Goal: Transaction & Acquisition: Purchase product/service

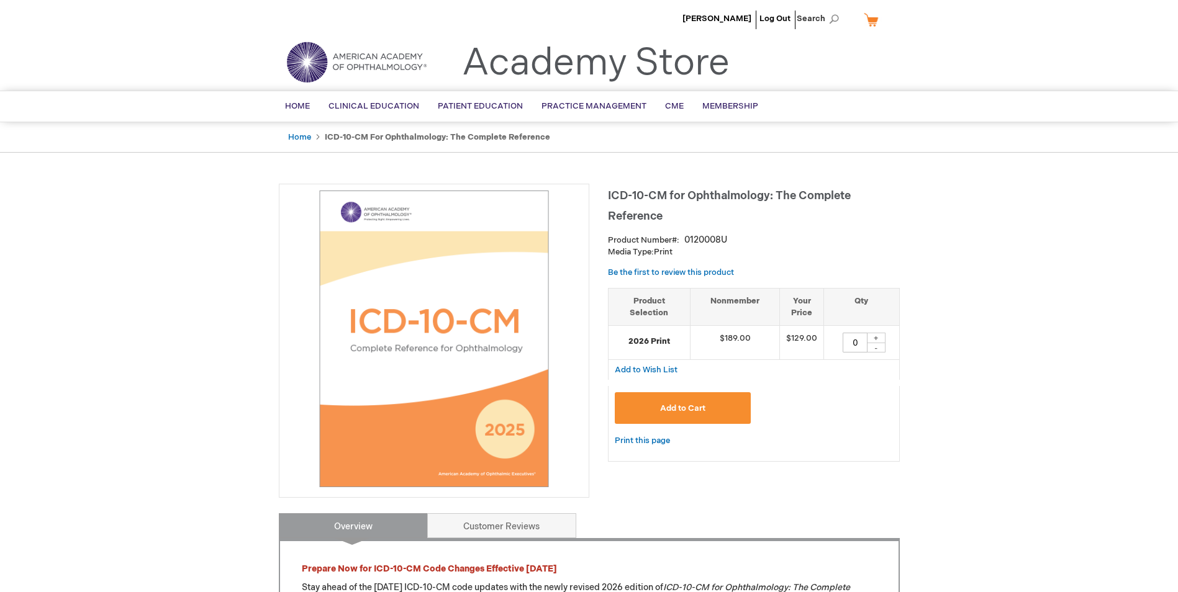
click at [680, 408] on span "Add to Cart" at bounding box center [682, 409] width 45 height 10
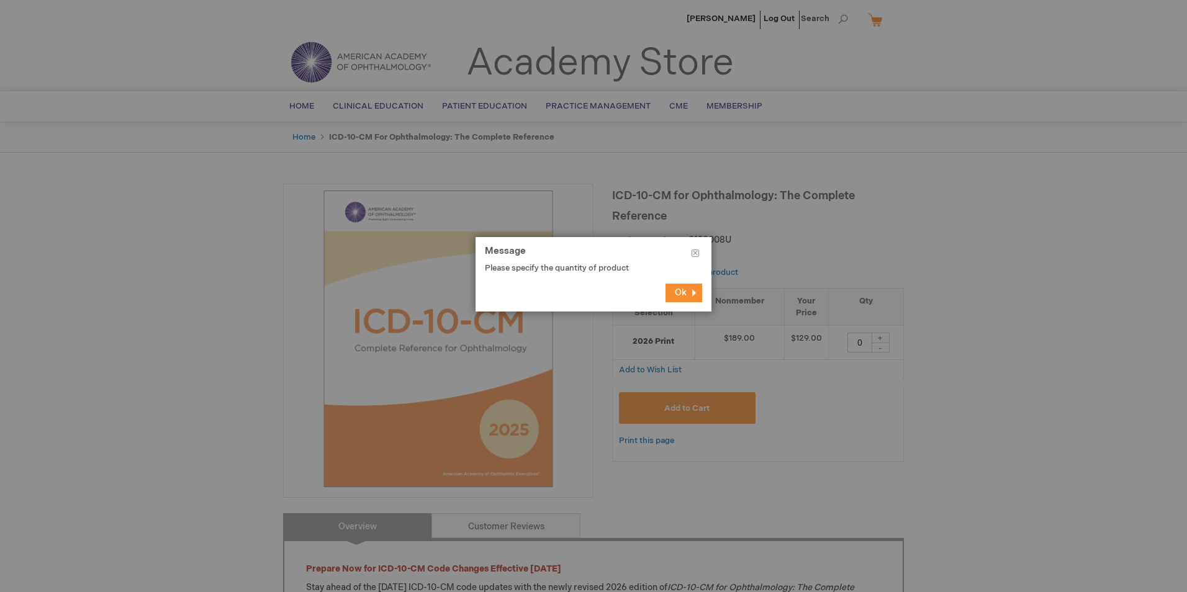
click at [674, 290] on button "Ok" at bounding box center [684, 293] width 37 height 19
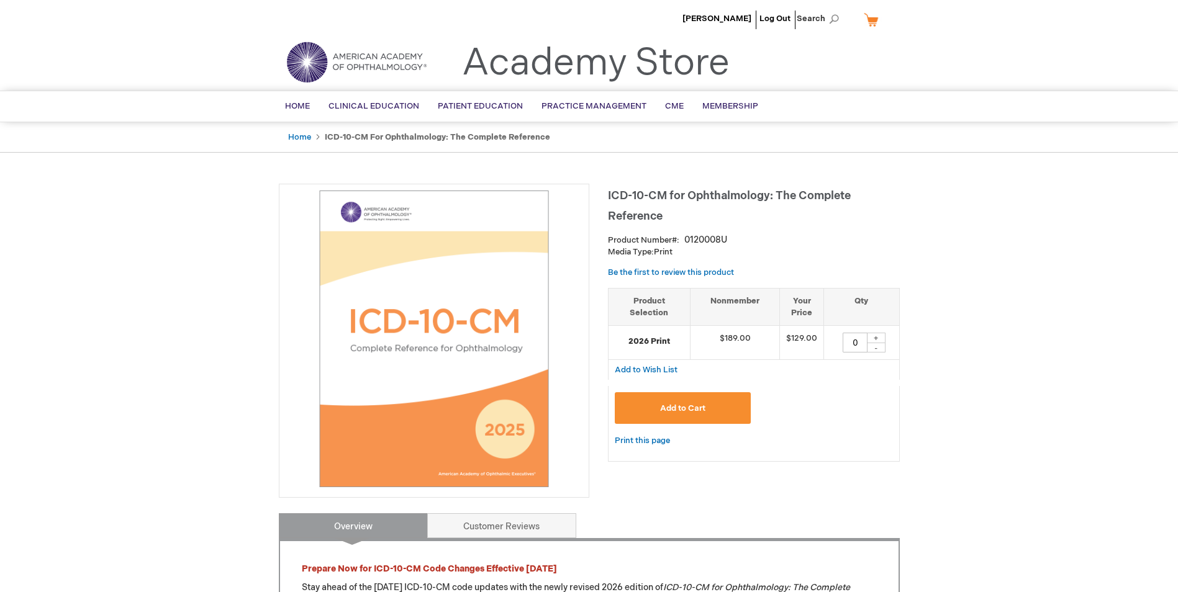
click at [872, 338] on div "+" at bounding box center [876, 338] width 19 height 11
type input "1"
click at [688, 408] on span "Add to Cart" at bounding box center [682, 409] width 45 height 10
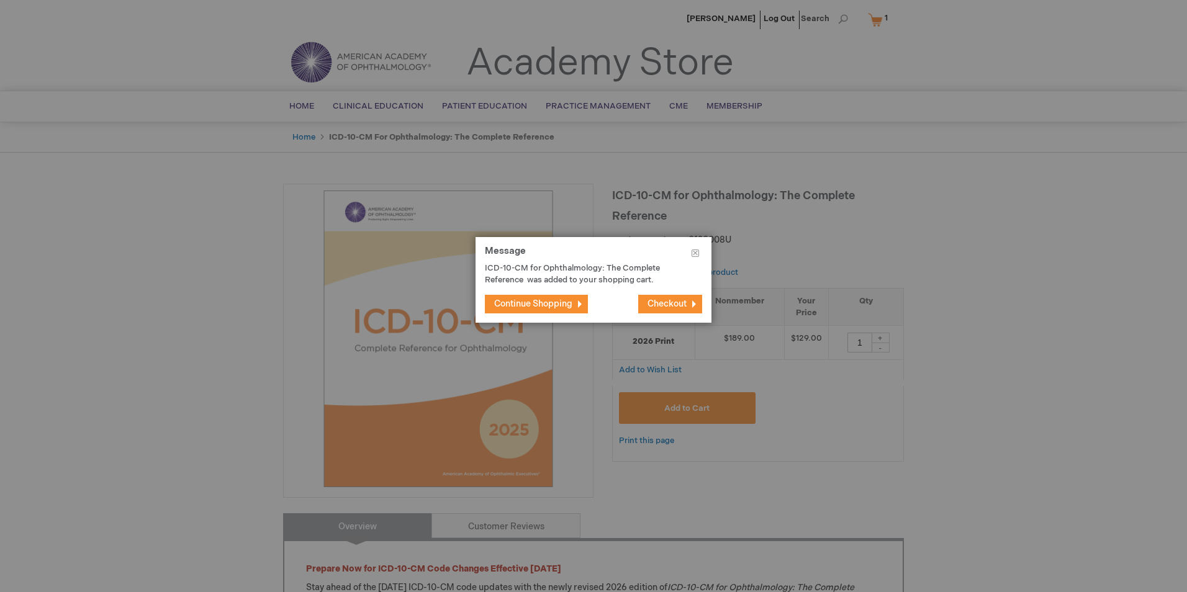
click at [678, 299] on span "Checkout" at bounding box center [667, 304] width 39 height 11
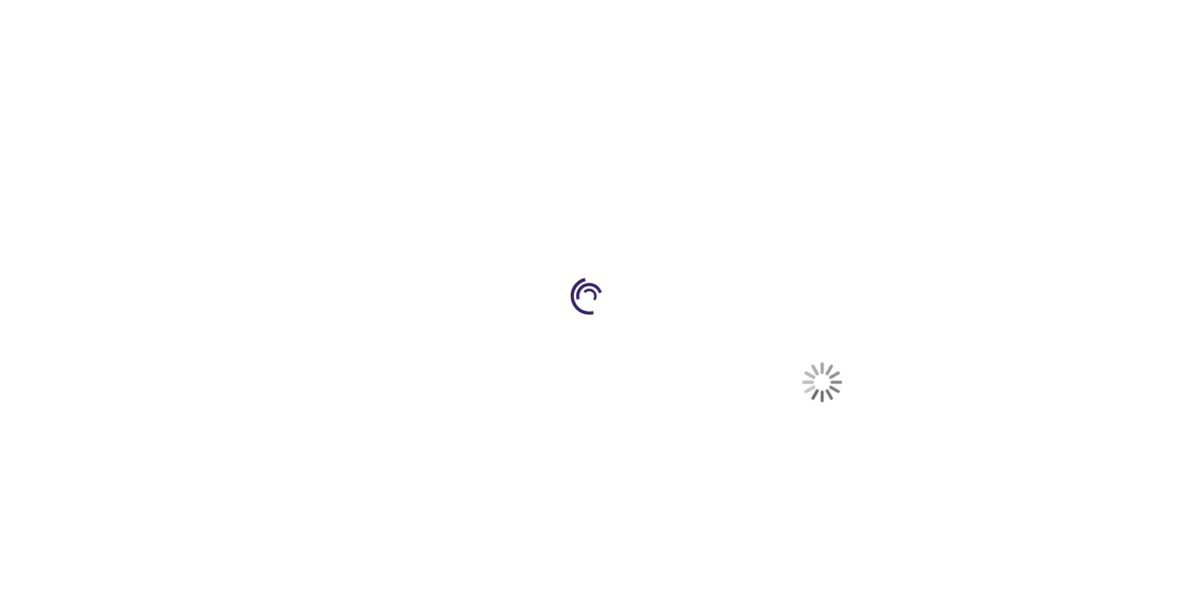
select select "US"
select select "22"
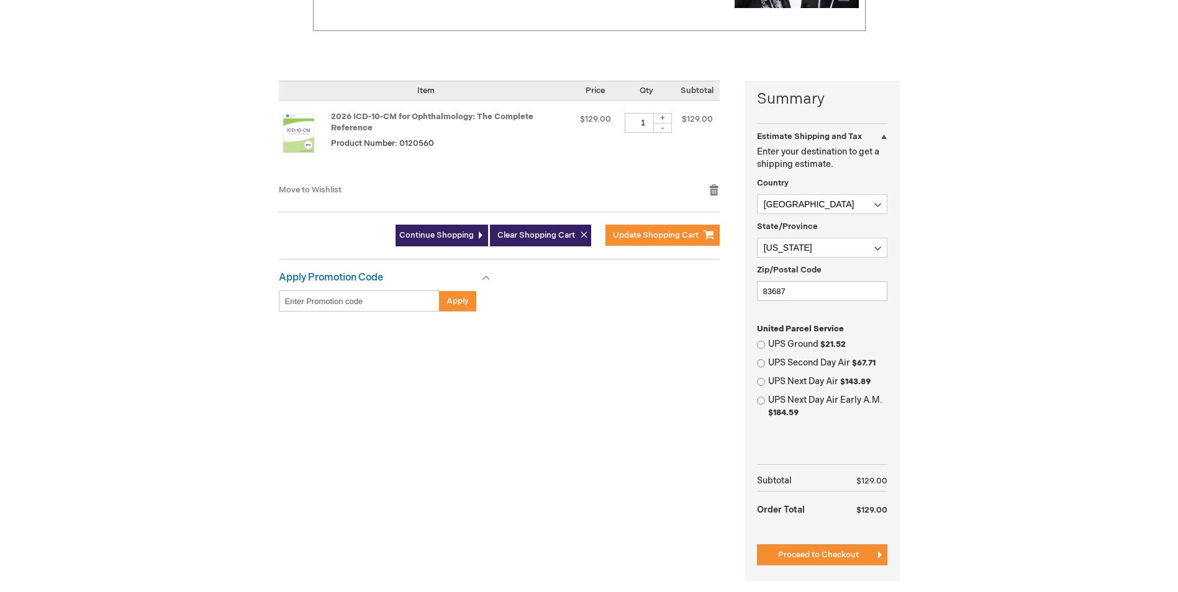
scroll to position [248, 0]
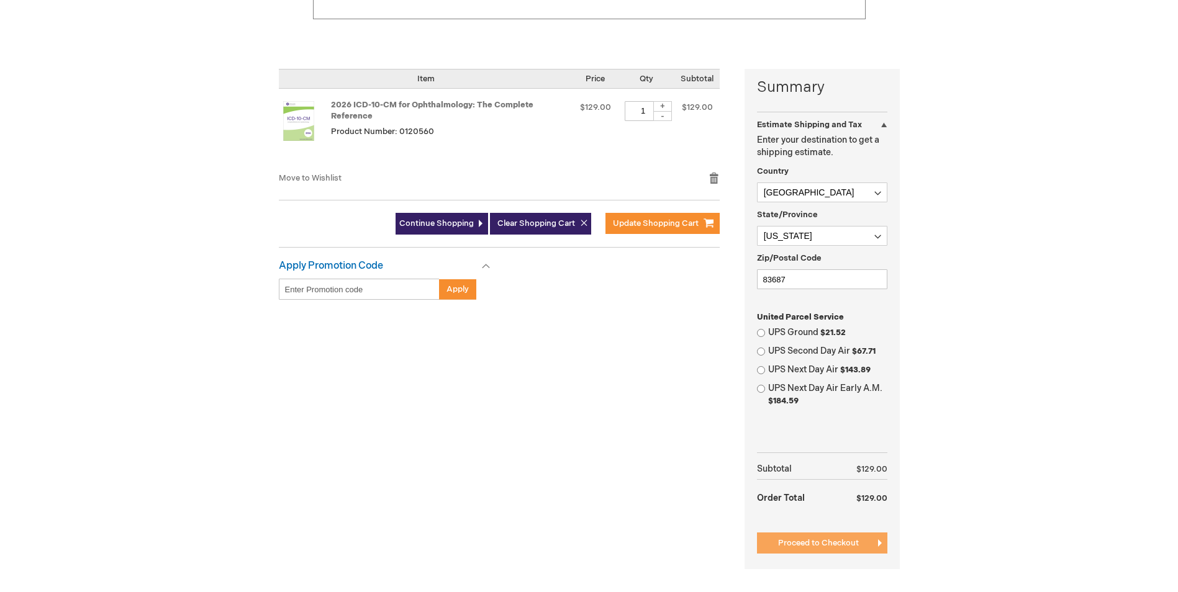
click at [826, 545] on span "Proceed to Checkout" at bounding box center [818, 543] width 81 height 10
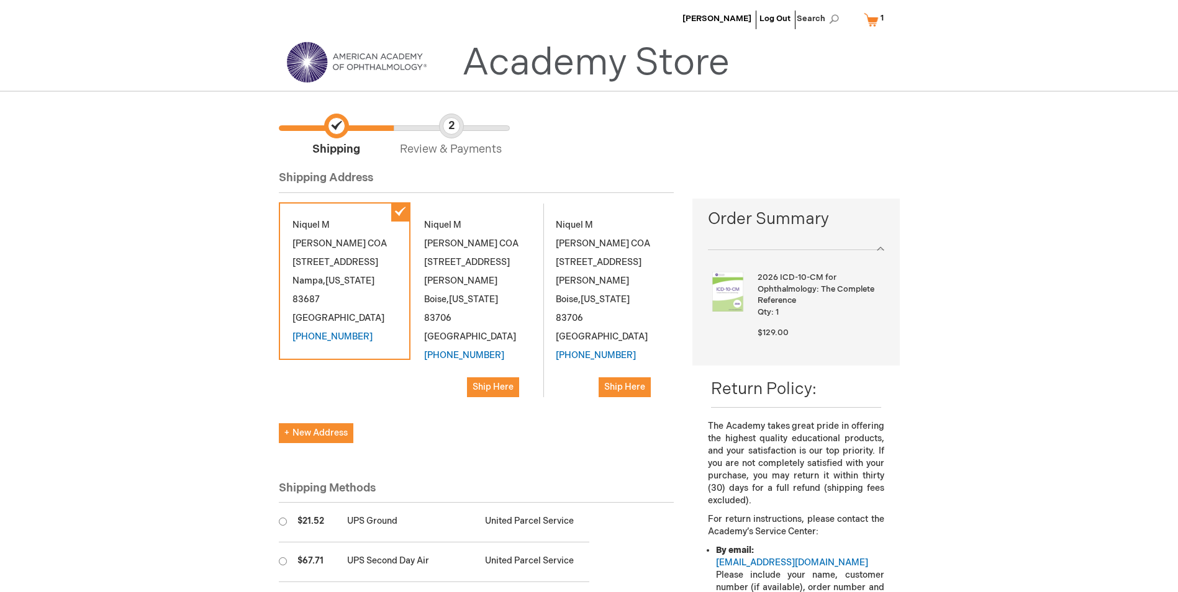
click at [283, 518] on input "radio" at bounding box center [283, 522] width 8 height 8
radio input "true"
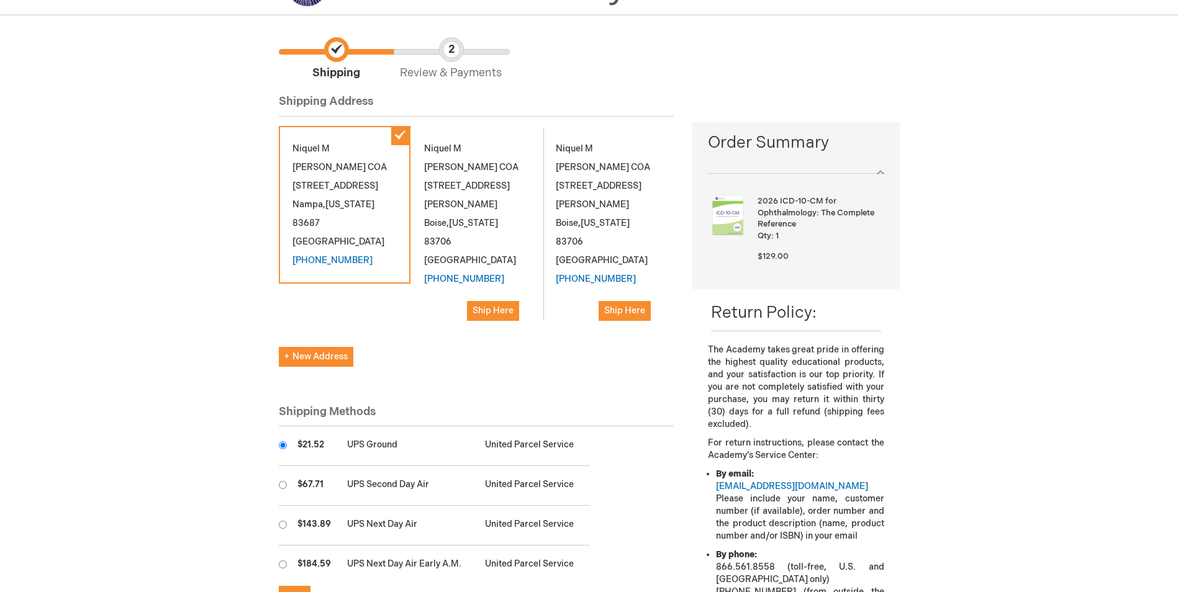
scroll to position [62, 0]
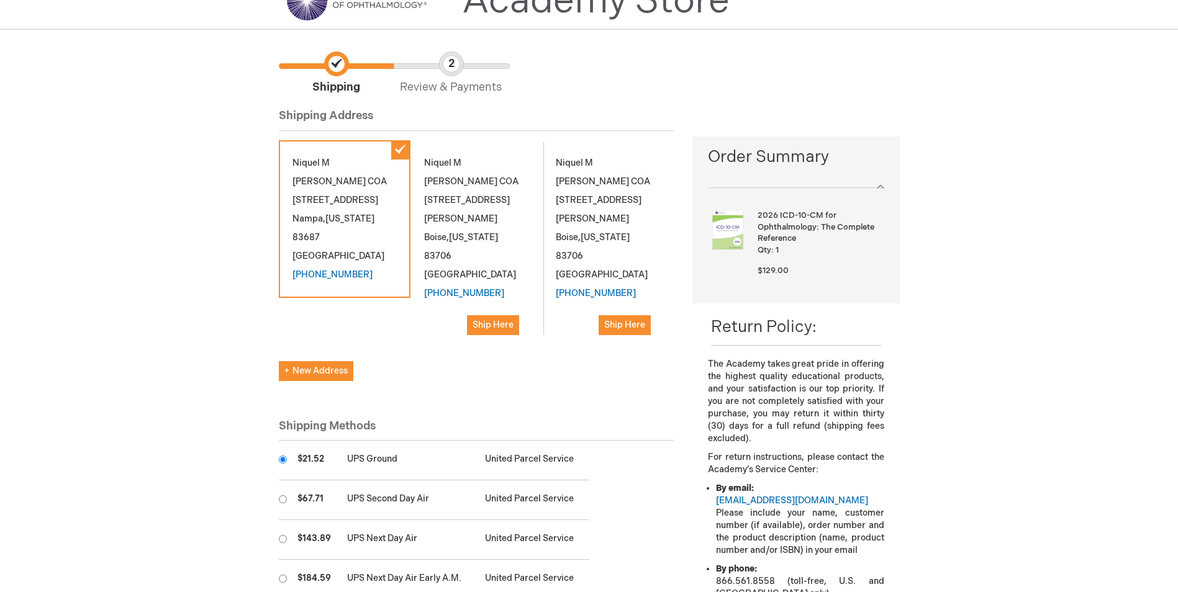
click at [396, 146] on div "[PERSON_NAME] COA [STREET_ADDRESS][US_STATE] [PHONE_NUMBER]" at bounding box center [345, 219] width 132 height 158
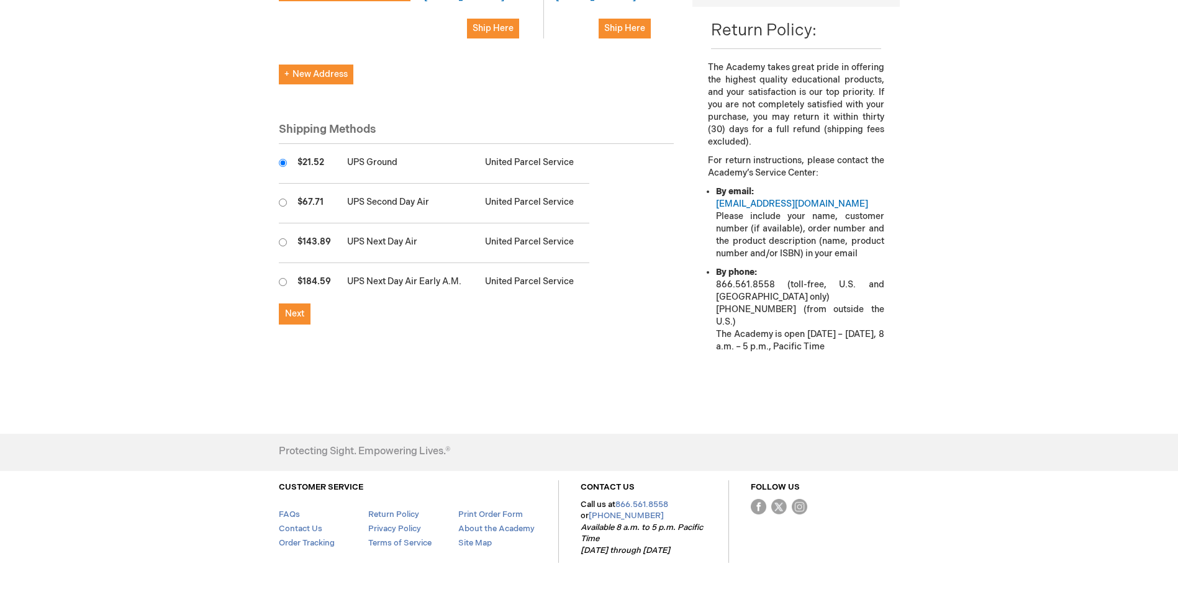
scroll to position [373, 0]
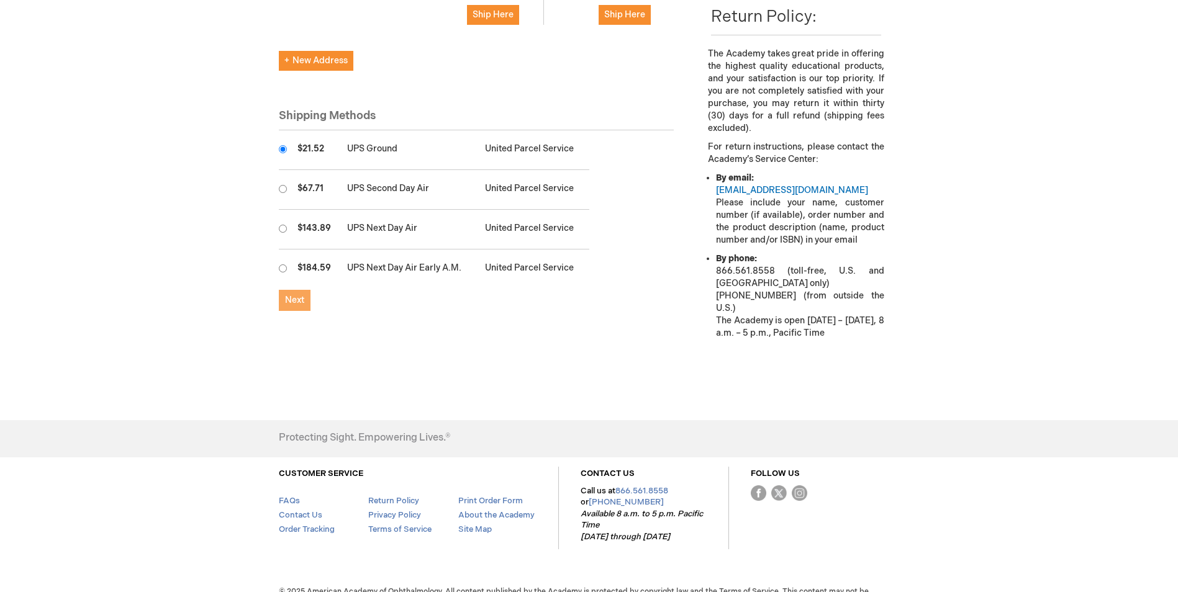
click at [297, 295] on span "Next" at bounding box center [294, 300] width 19 height 11
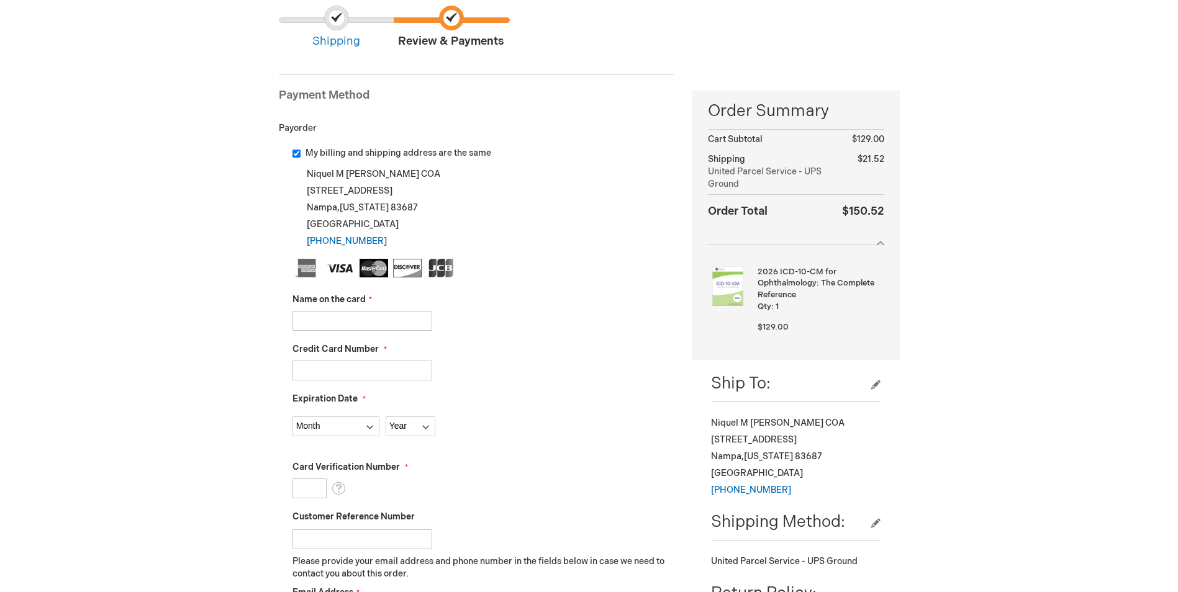
scroll to position [124, 0]
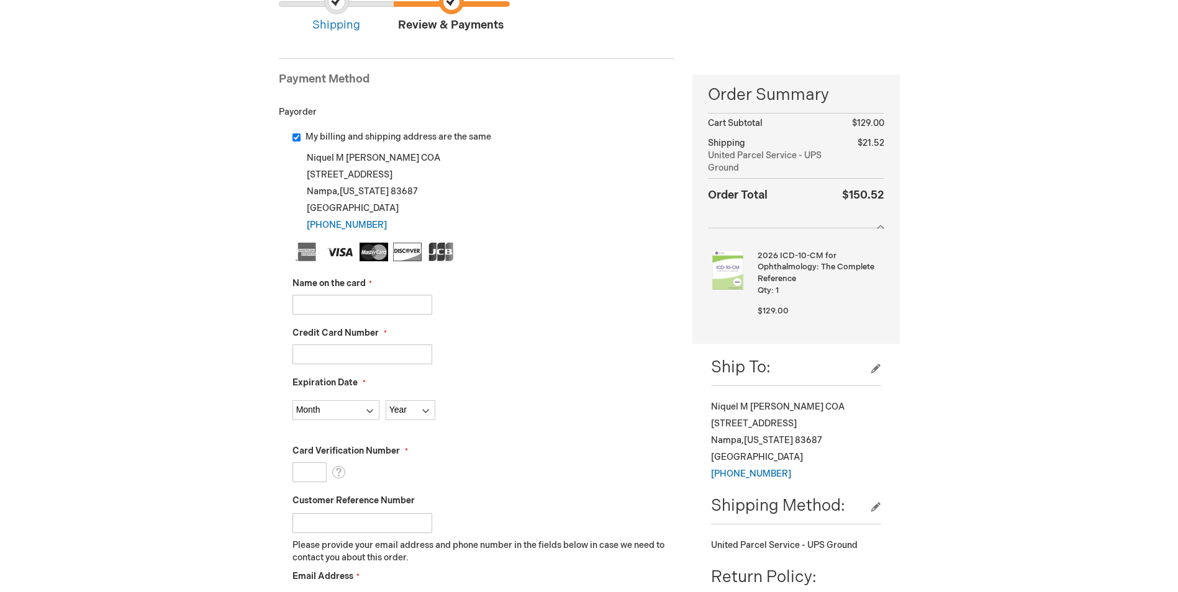
drag, startPoint x: 299, startPoint y: 301, endPoint x: 316, endPoint y: 298, distance: 17.0
click at [298, 301] on input "Name on the card" at bounding box center [363, 305] width 140 height 20
type input "Niquel"
click at [295, 354] on input "Credit Card Number" at bounding box center [363, 355] width 140 height 20
type input "[CREDIT_CARD_NUMBER]"
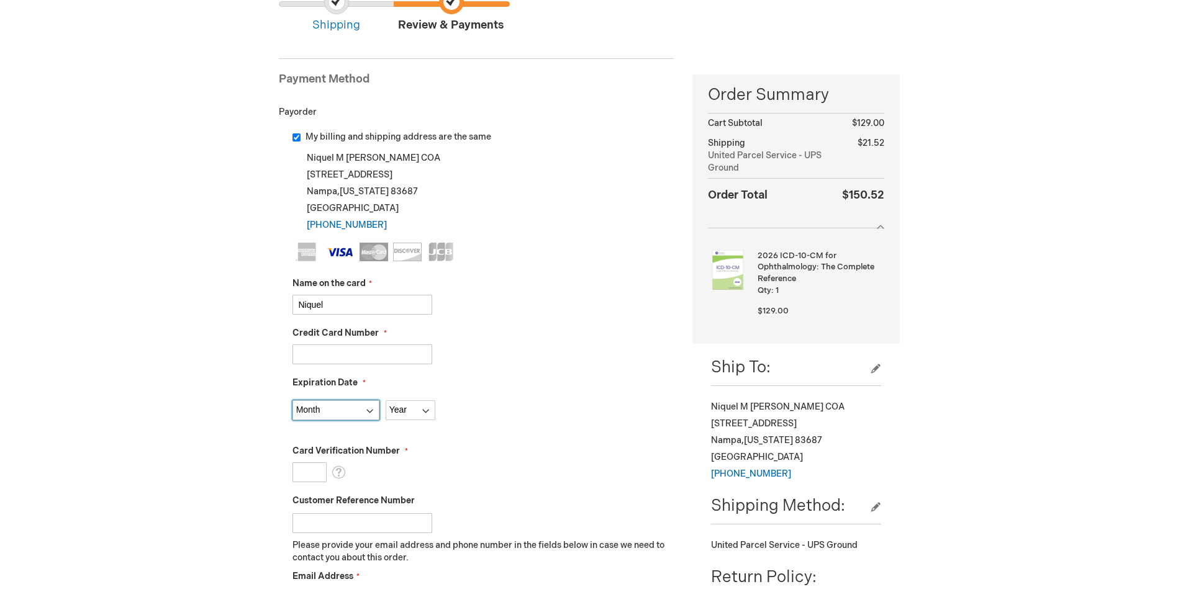
click at [363, 411] on select "Month [DATE] - [DATE] - [DATE] - [DATE] - [DATE] - [DATE] - [DATE] - [DATE] - […" at bounding box center [336, 411] width 87 height 20
select select "10"
click at [293, 401] on select "Month [DATE] - [DATE] - [DATE] - [DATE] - [DATE] - [DATE] - [DATE] - [DATE] - […" at bounding box center [336, 411] width 87 height 20
click at [429, 411] on select "Year [DATE] 2026 2027 2028 2029 2030 2031 2032 2033 2034 2035" at bounding box center [411, 411] width 50 height 20
select select "2026"
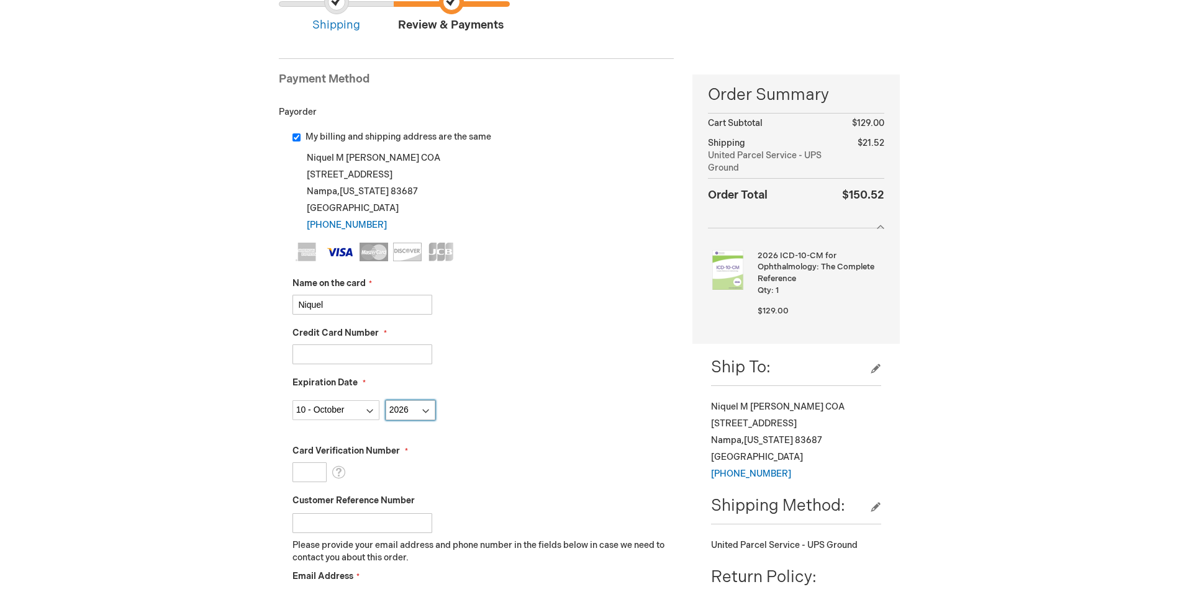
click at [386, 401] on select "Year 2025 2026 2027 2028 2029 2030 2031 2032 2033 2034 2035" at bounding box center [411, 411] width 50 height 20
click at [303, 470] on input "Card Verification Number" at bounding box center [310, 473] width 34 height 20
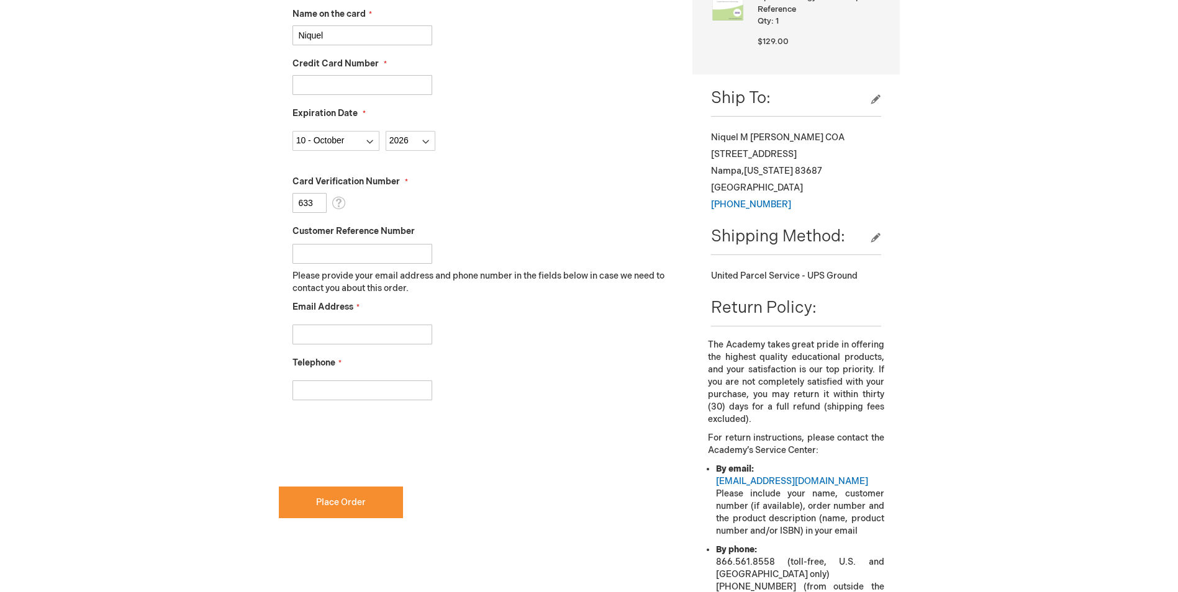
scroll to position [435, 0]
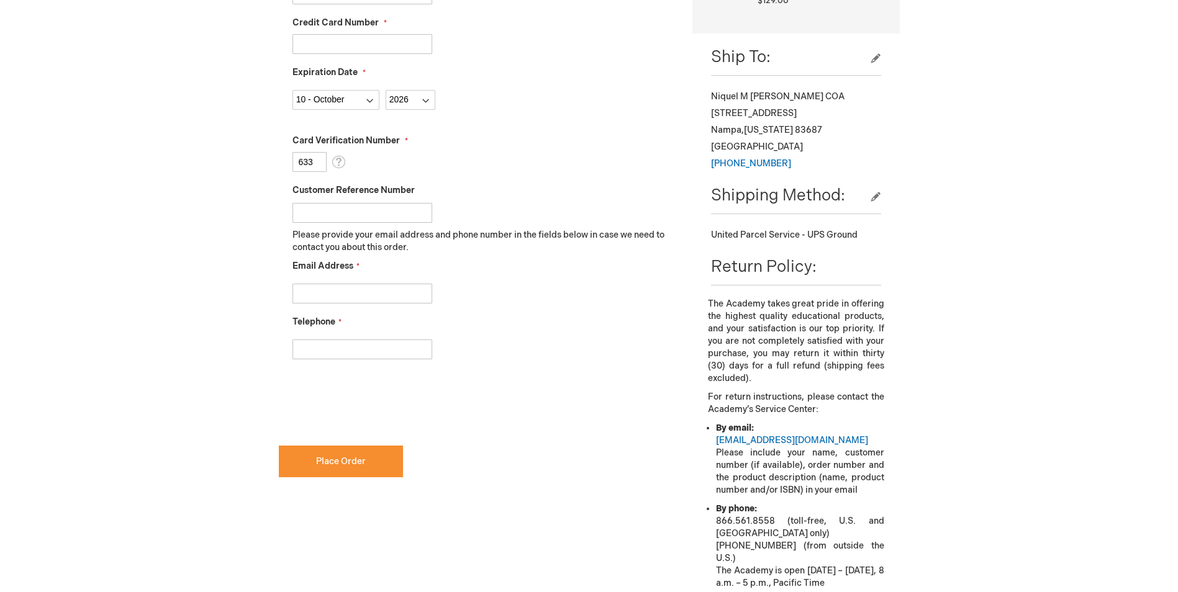
type input "633"
click at [330, 300] on input "Email Address" at bounding box center [363, 294] width 140 height 20
type input "nthurber@intermountaineyecenters.com"
type input "2084662222"
checkbox input "true"
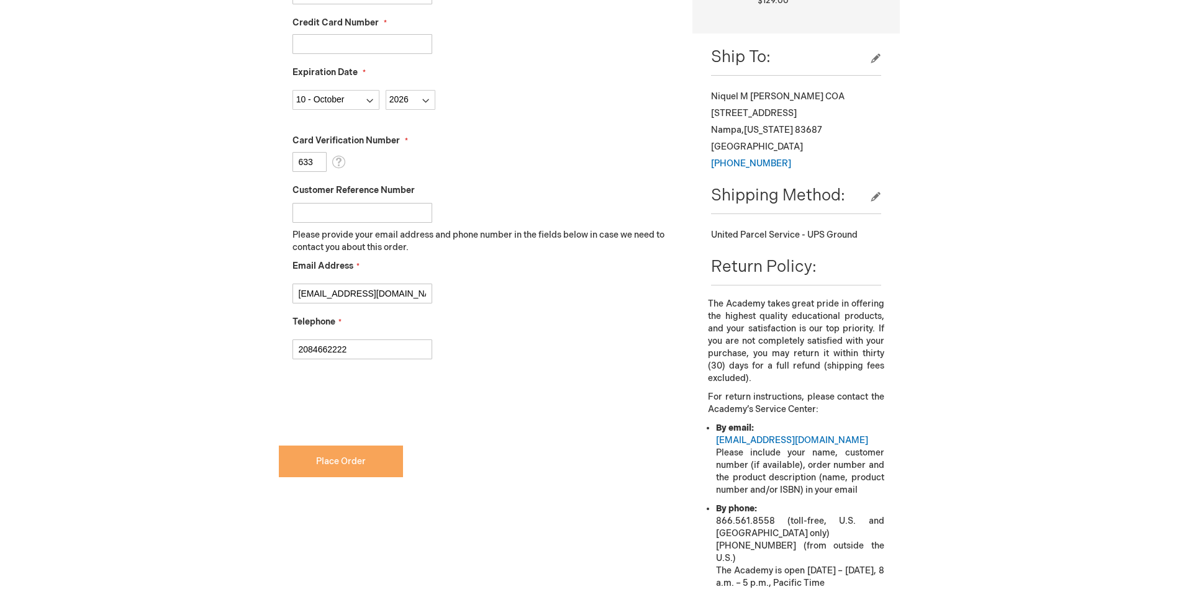
click at [343, 466] on span "Place Order" at bounding box center [341, 461] width 50 height 11
